Goal: Task Accomplishment & Management: Use online tool/utility

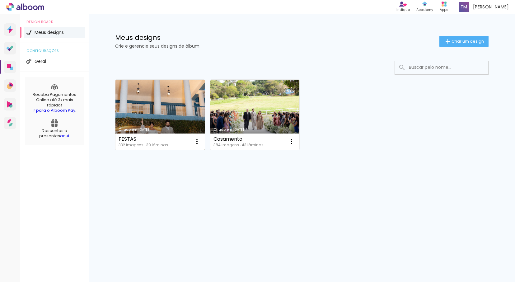
click at [166, 115] on link "Criado em [DATE]" at bounding box center [159, 115] width 89 height 70
